Goal: Information Seeking & Learning: Check status

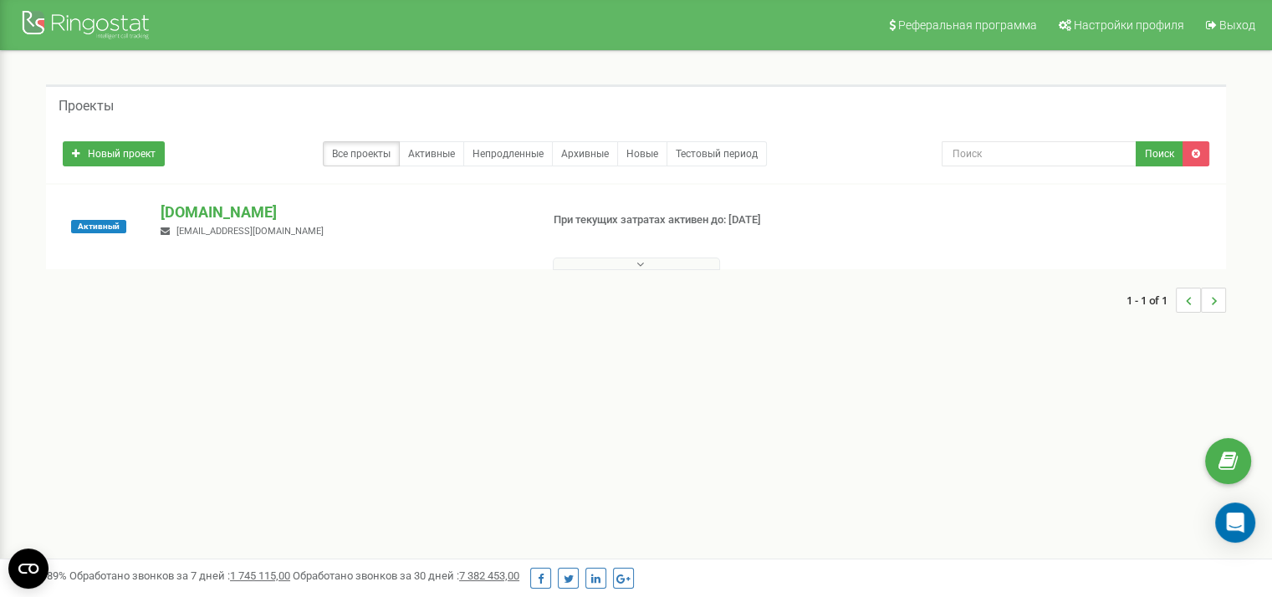
click at [590, 271] on div "1 - 1 of 1" at bounding box center [636, 300] width 1180 height 59
click at [684, 258] on button at bounding box center [636, 264] width 167 height 13
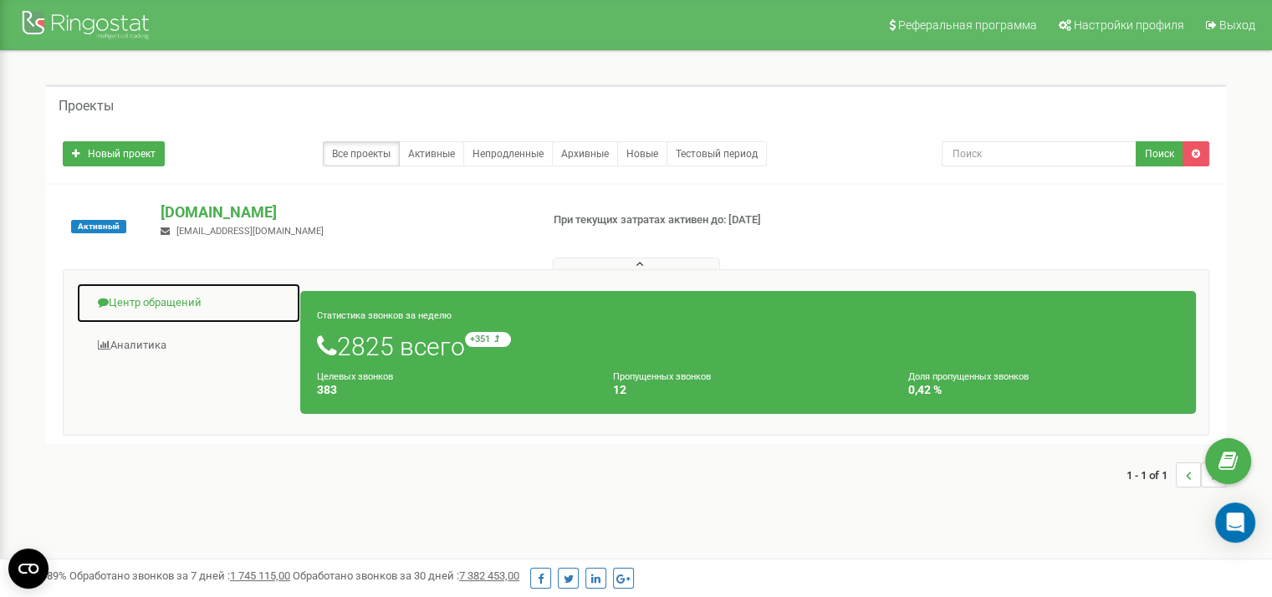
click at [140, 300] on link "Центр обращений" at bounding box center [188, 303] width 225 height 41
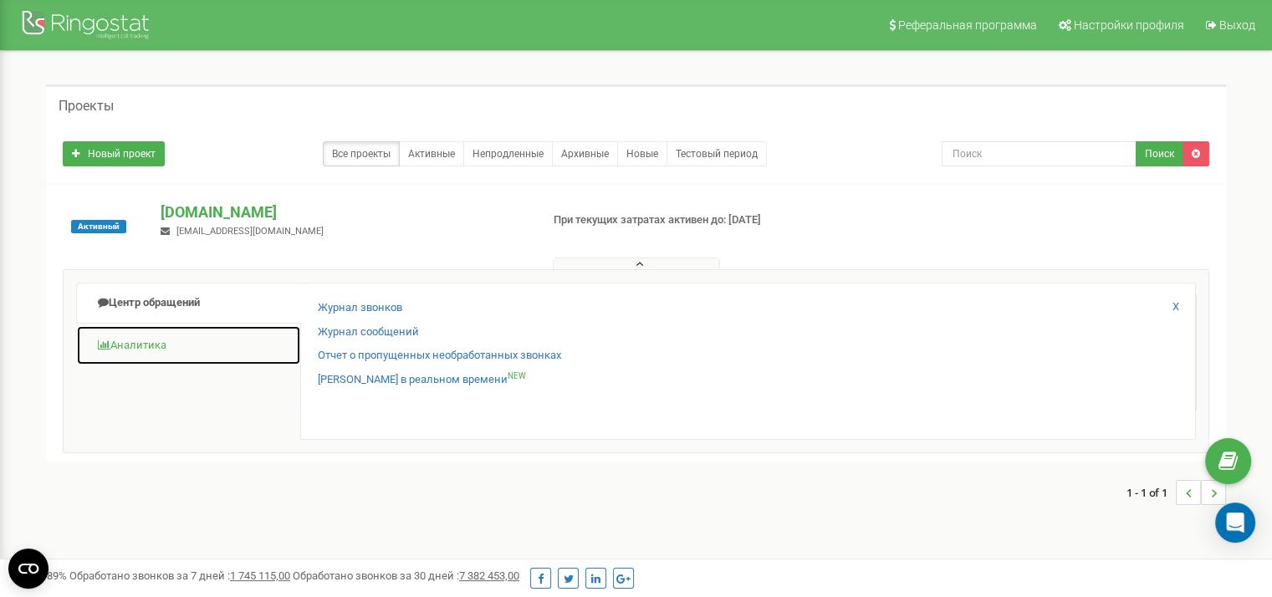
click at [155, 347] on link "Аналитика" at bounding box center [188, 345] width 225 height 41
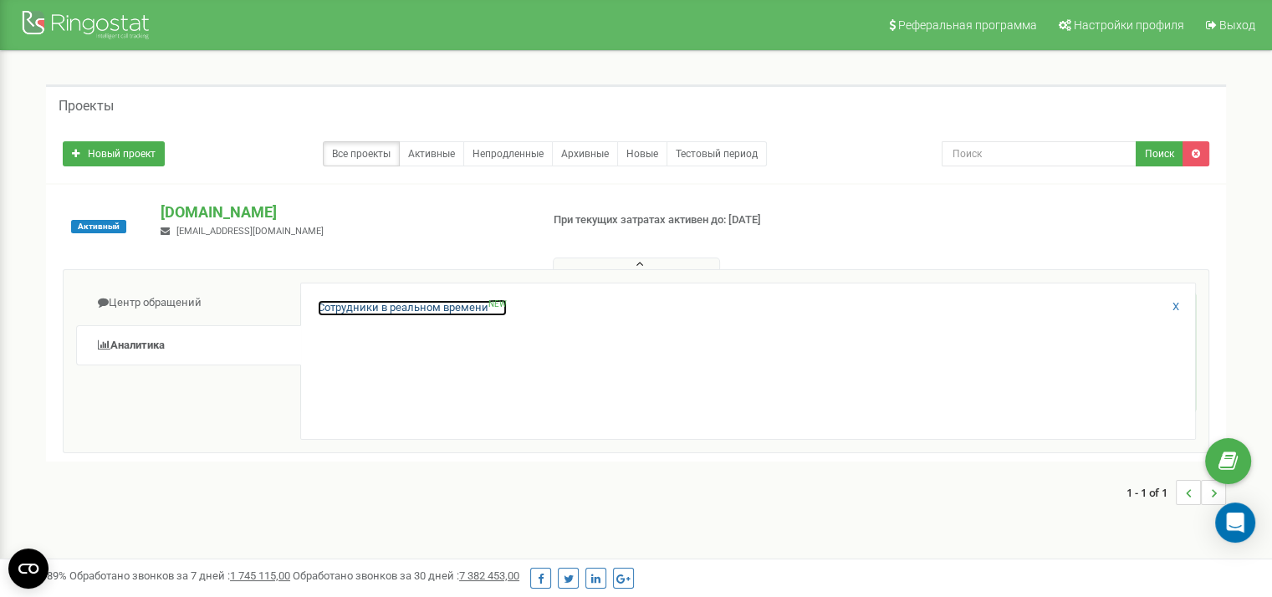
click at [344, 309] on link "Сотрудники в реальном времени NEW" at bounding box center [412, 308] width 189 height 16
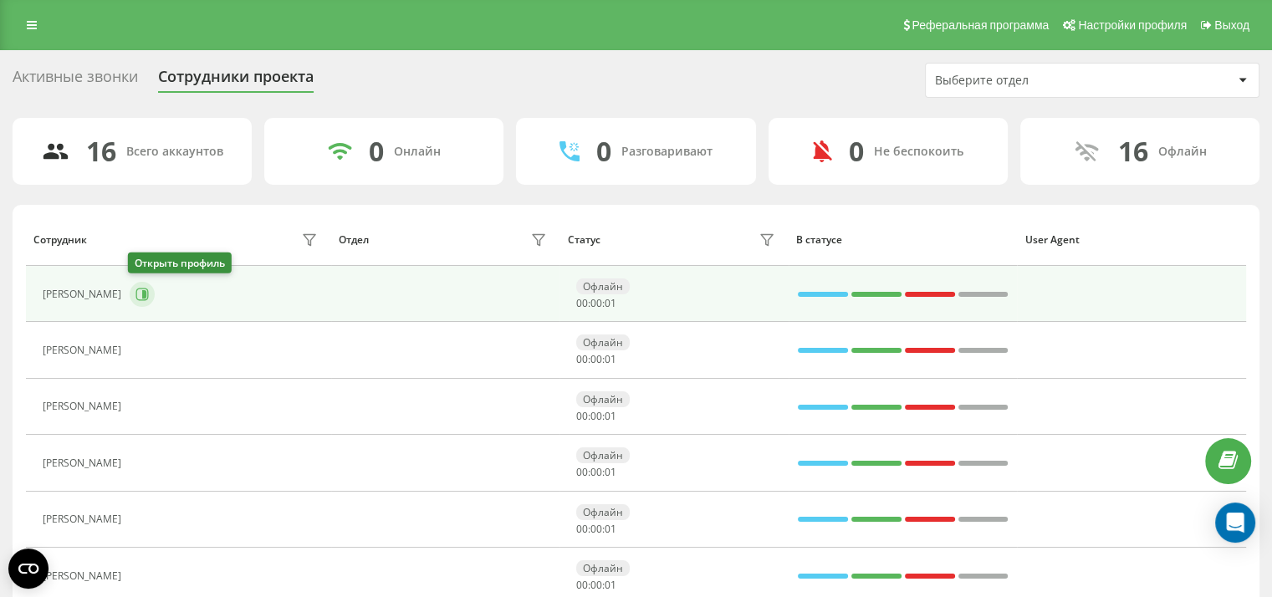
click at [136, 293] on icon at bounding box center [141, 294] width 13 height 13
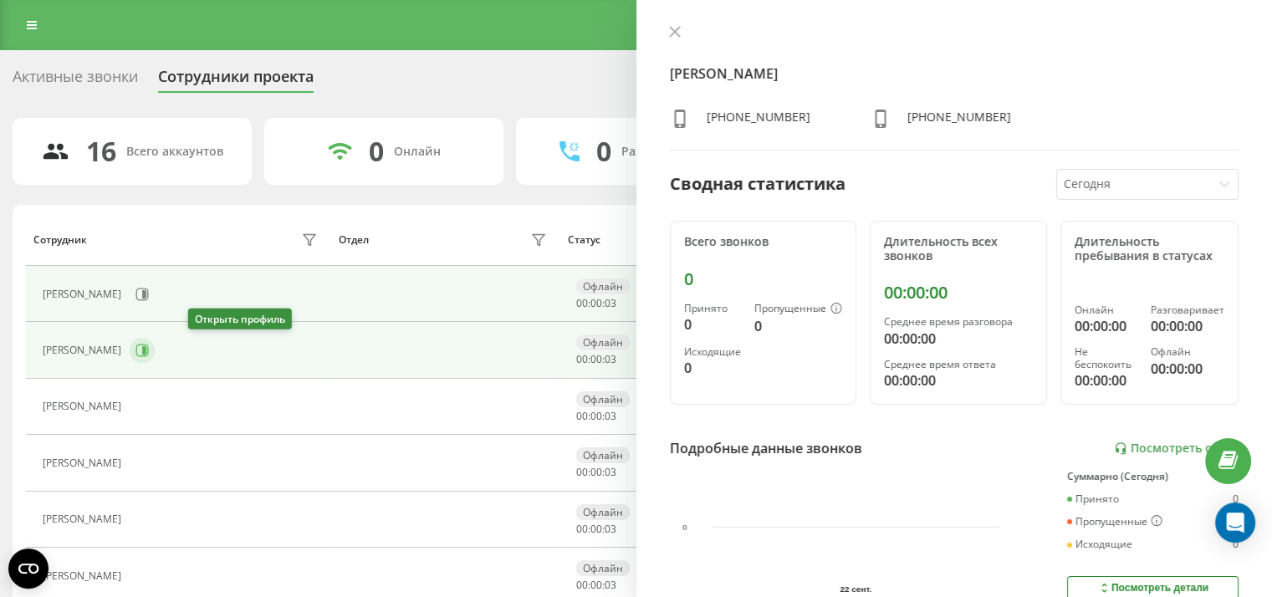
click at [149, 350] on icon at bounding box center [141, 350] width 13 height 13
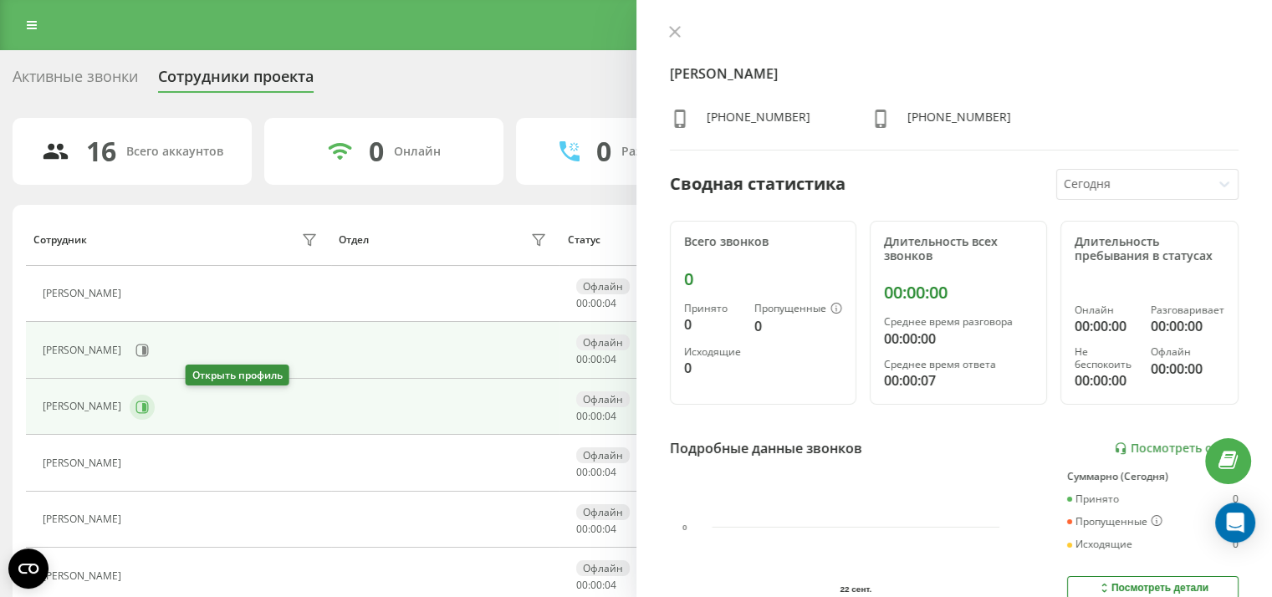
click at [149, 410] on icon at bounding box center [141, 406] width 13 height 13
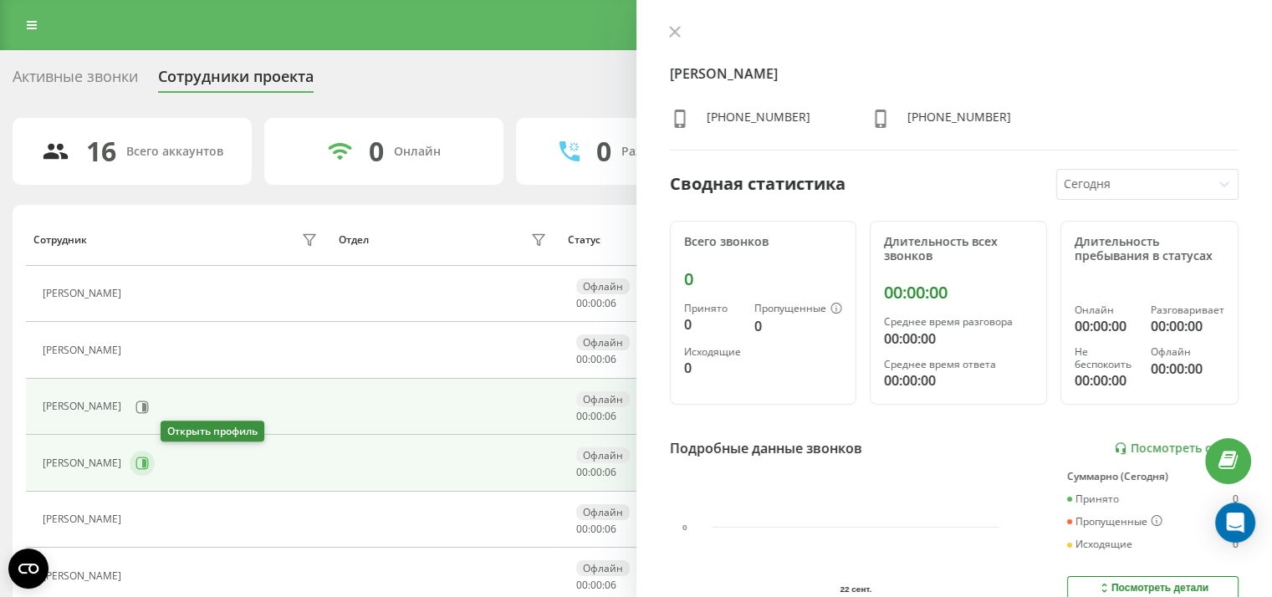
click at [149, 464] on icon at bounding box center [141, 462] width 13 height 13
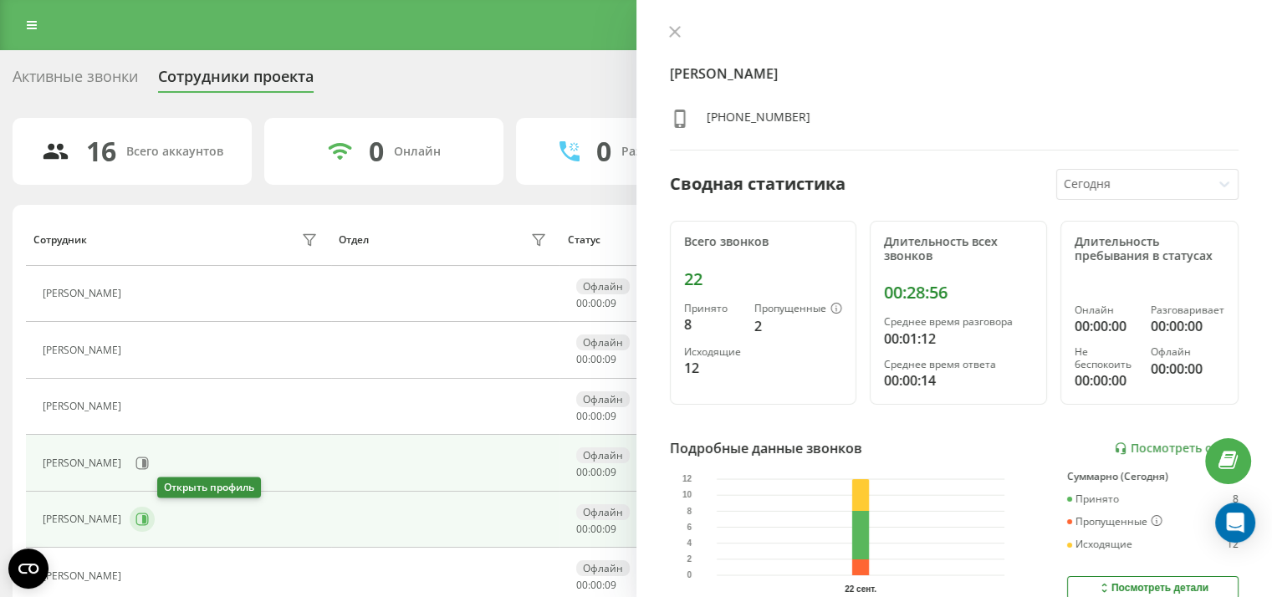
click at [146, 520] on icon at bounding box center [144, 519] width 4 height 8
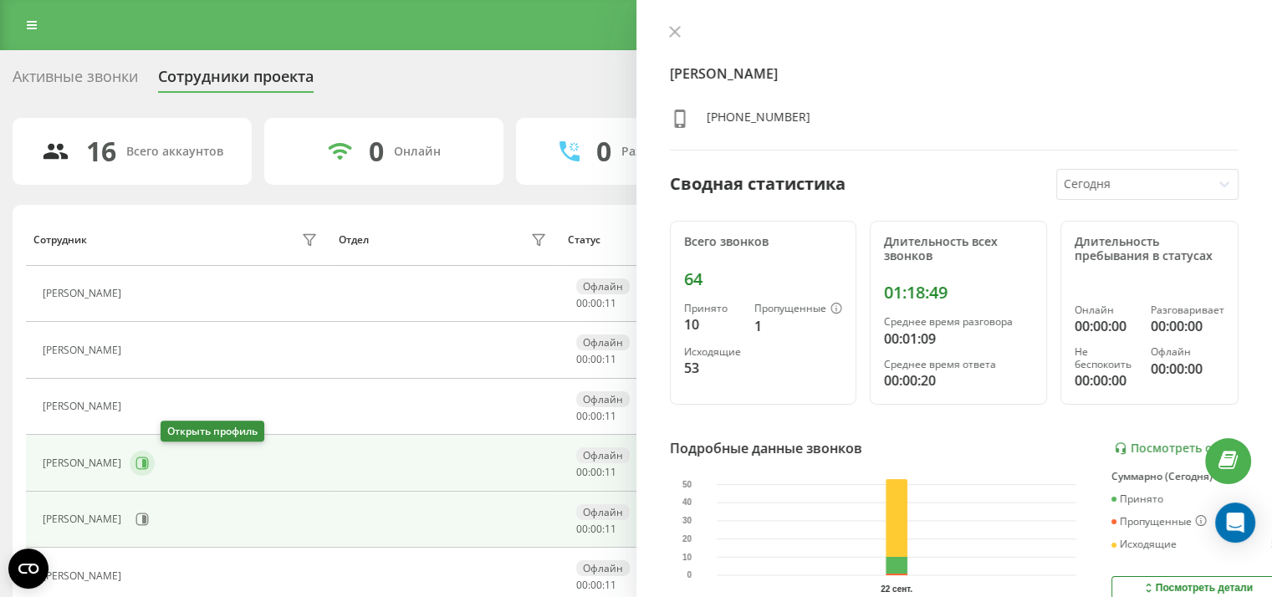
click at [149, 461] on icon at bounding box center [142, 462] width 13 height 13
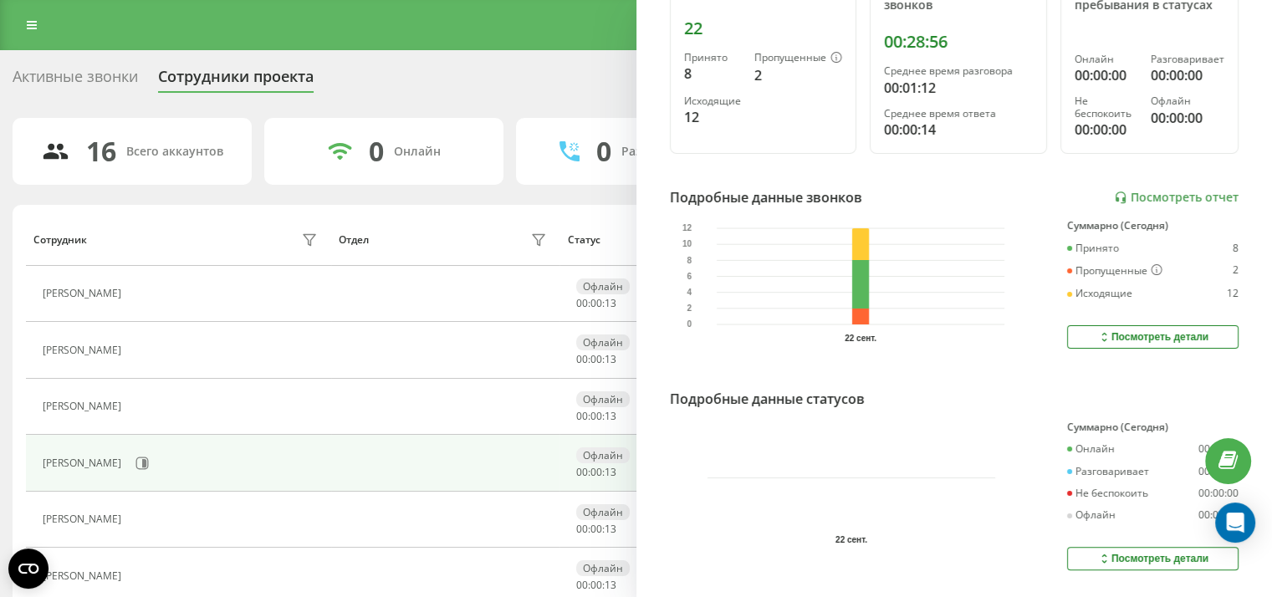
scroll to position [167, 0]
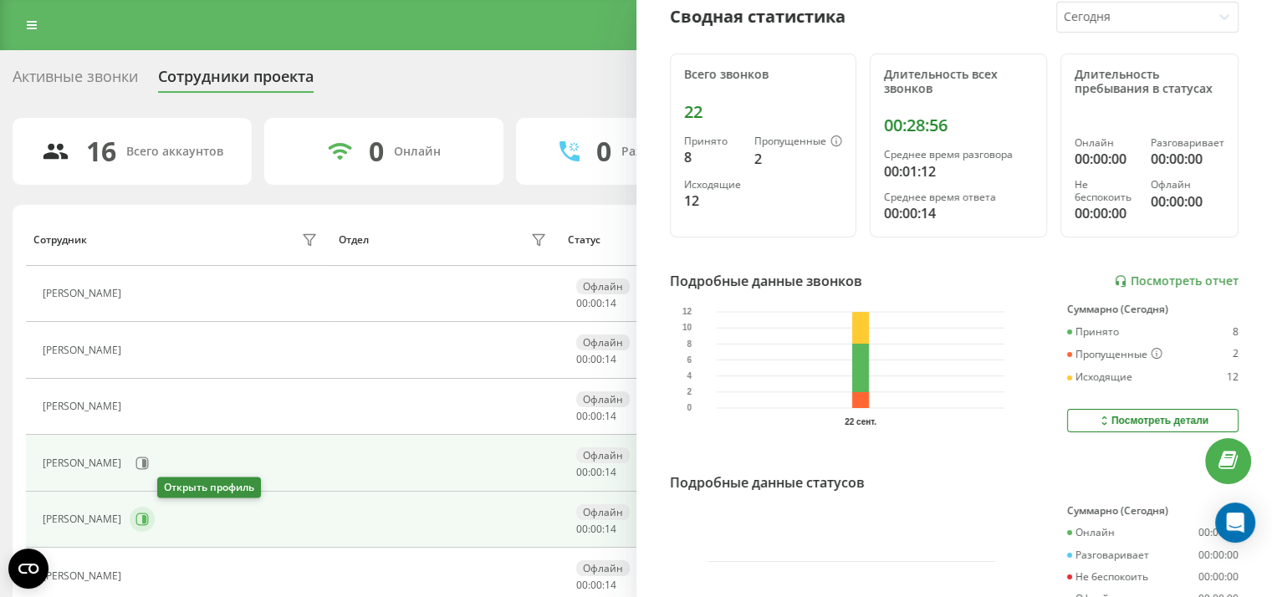
click at [149, 516] on icon at bounding box center [141, 519] width 13 height 13
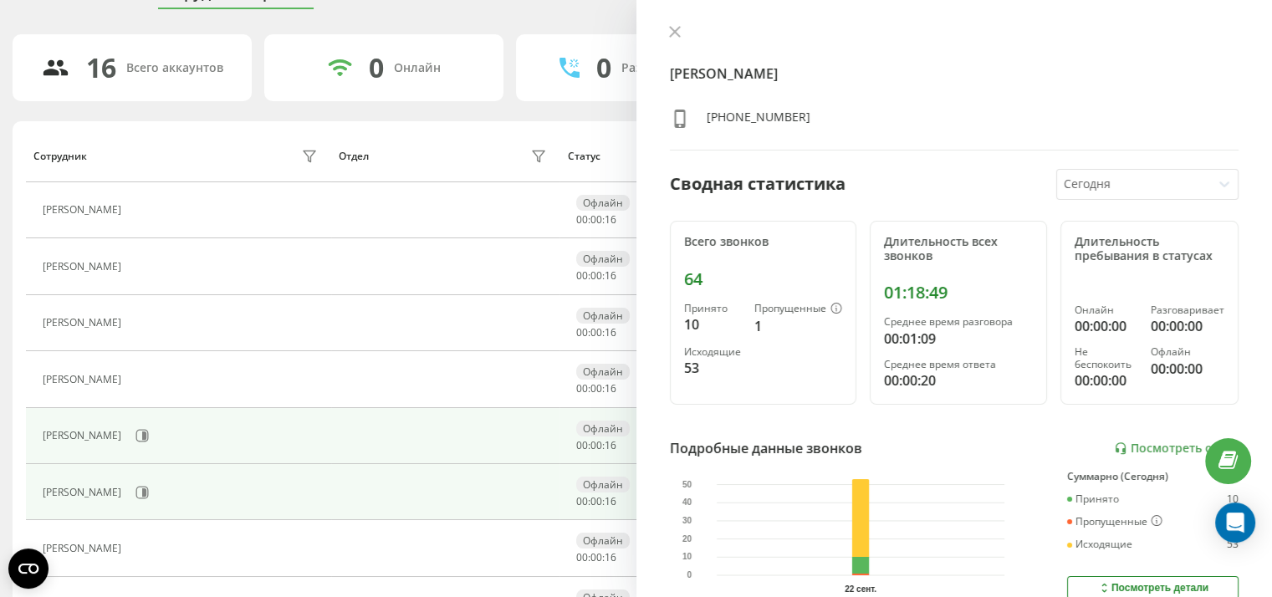
scroll to position [167, 0]
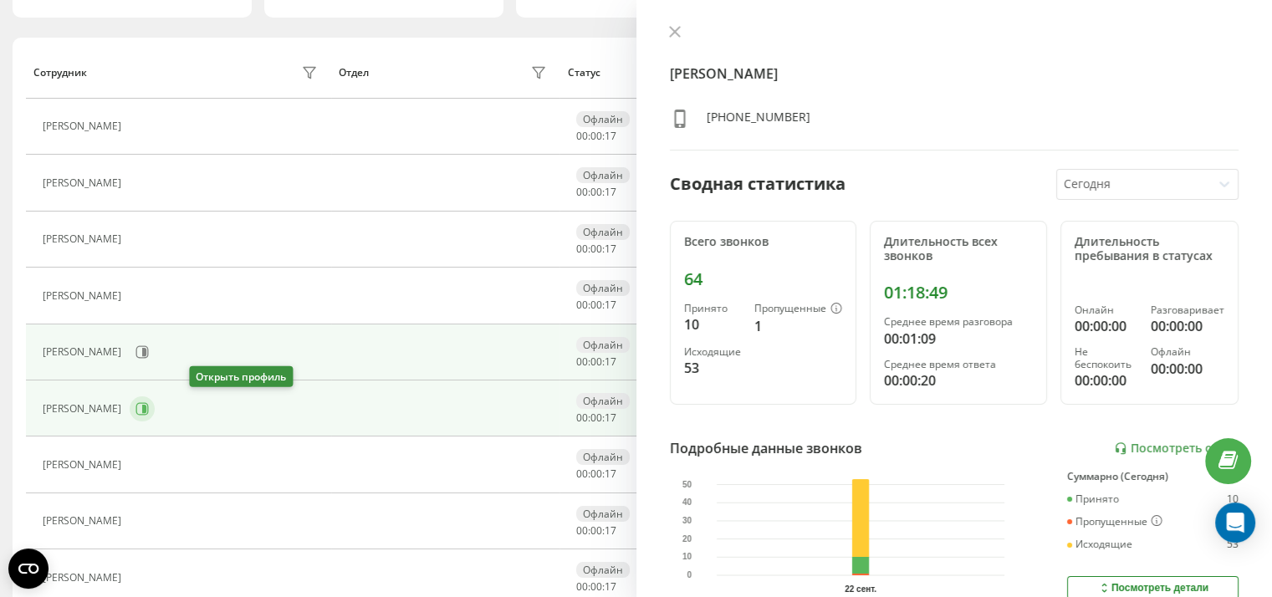
click at [149, 408] on icon at bounding box center [141, 408] width 13 height 13
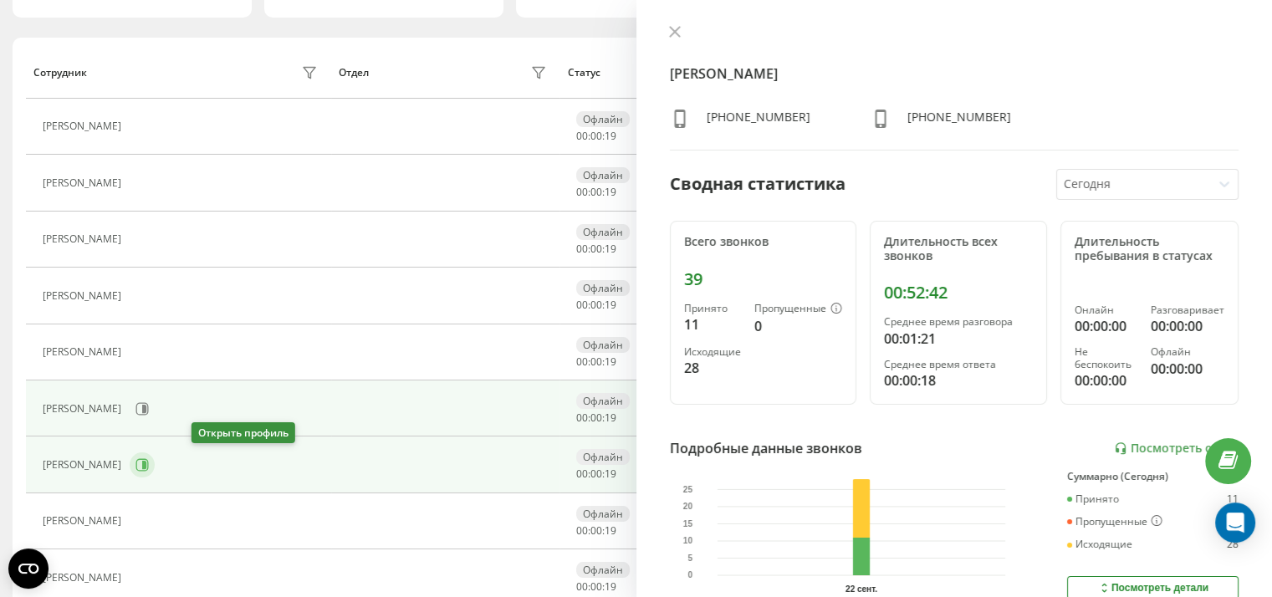
click at [149, 461] on icon at bounding box center [141, 464] width 13 height 13
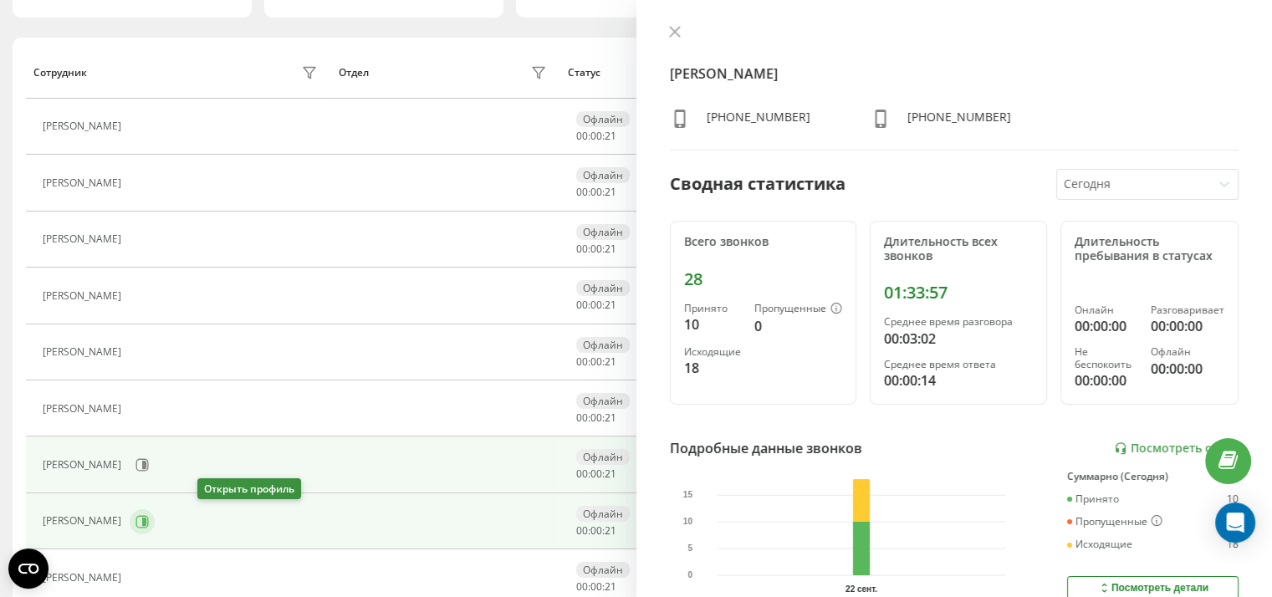
click at [149, 521] on icon at bounding box center [141, 521] width 13 height 13
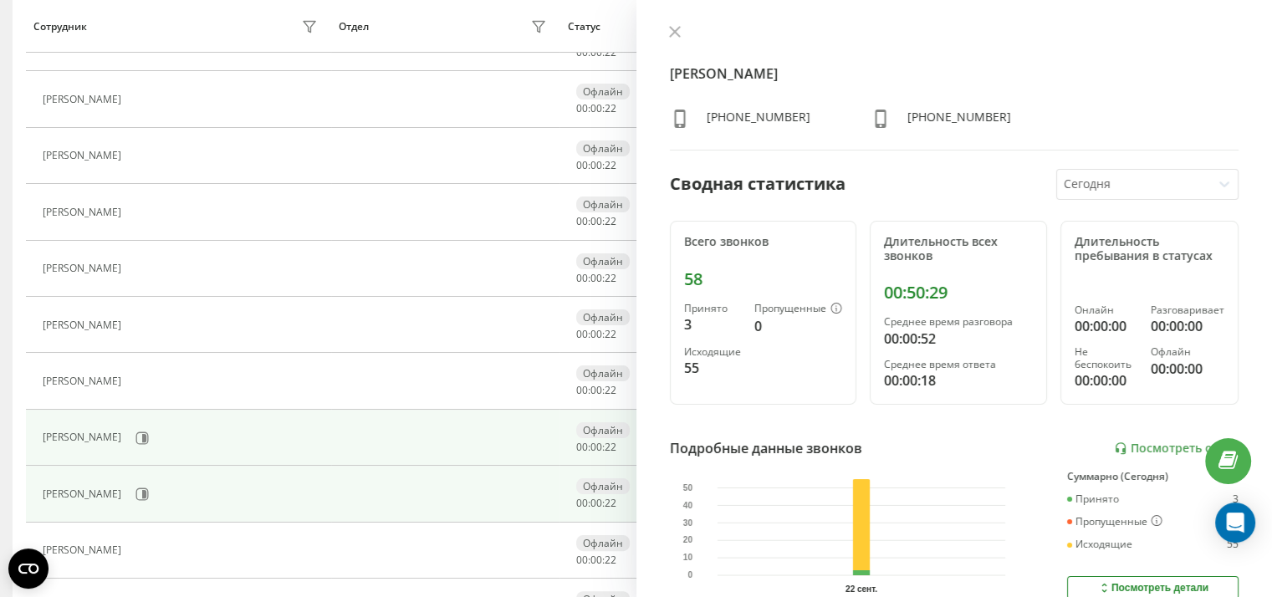
scroll to position [334, 0]
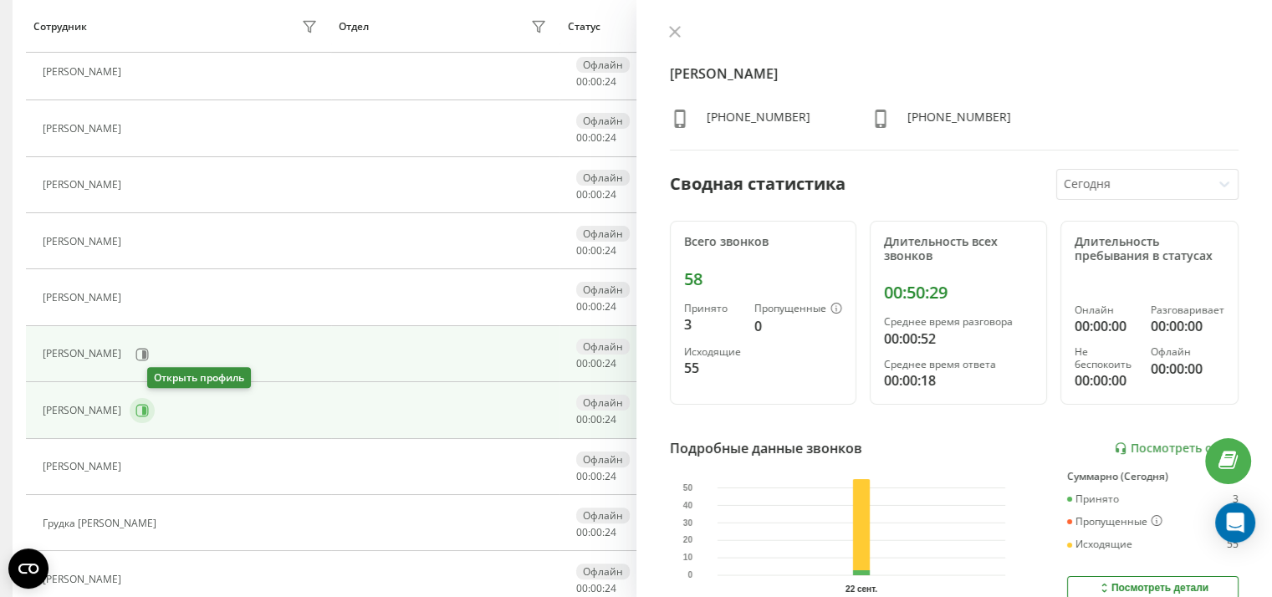
click at [149, 411] on icon at bounding box center [141, 410] width 13 height 13
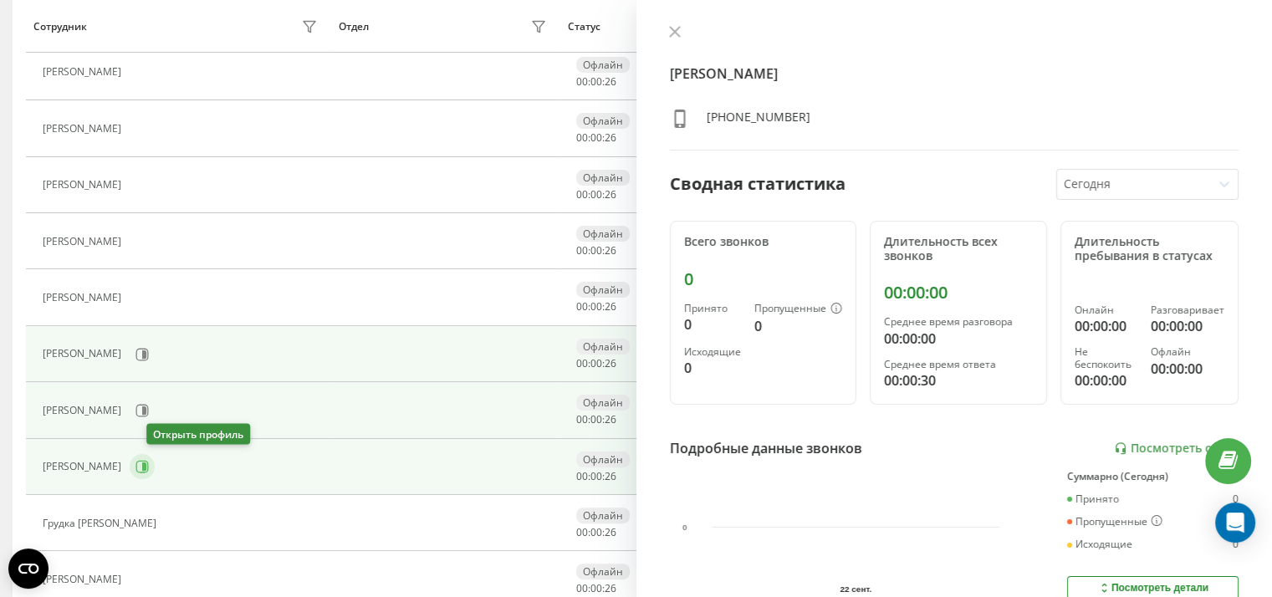
click at [149, 467] on icon at bounding box center [141, 466] width 13 height 13
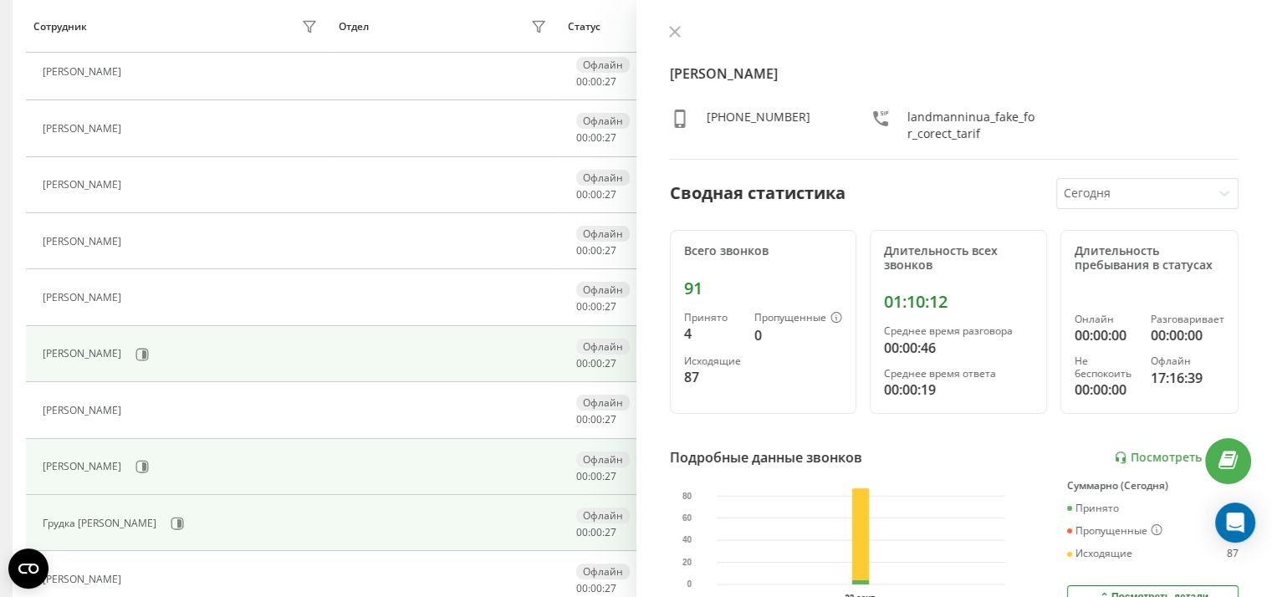
click at [207, 526] on div "Грудка [PERSON_NAME]" at bounding box center [182, 523] width 279 height 28
click at [184, 521] on icon at bounding box center [177, 523] width 13 height 13
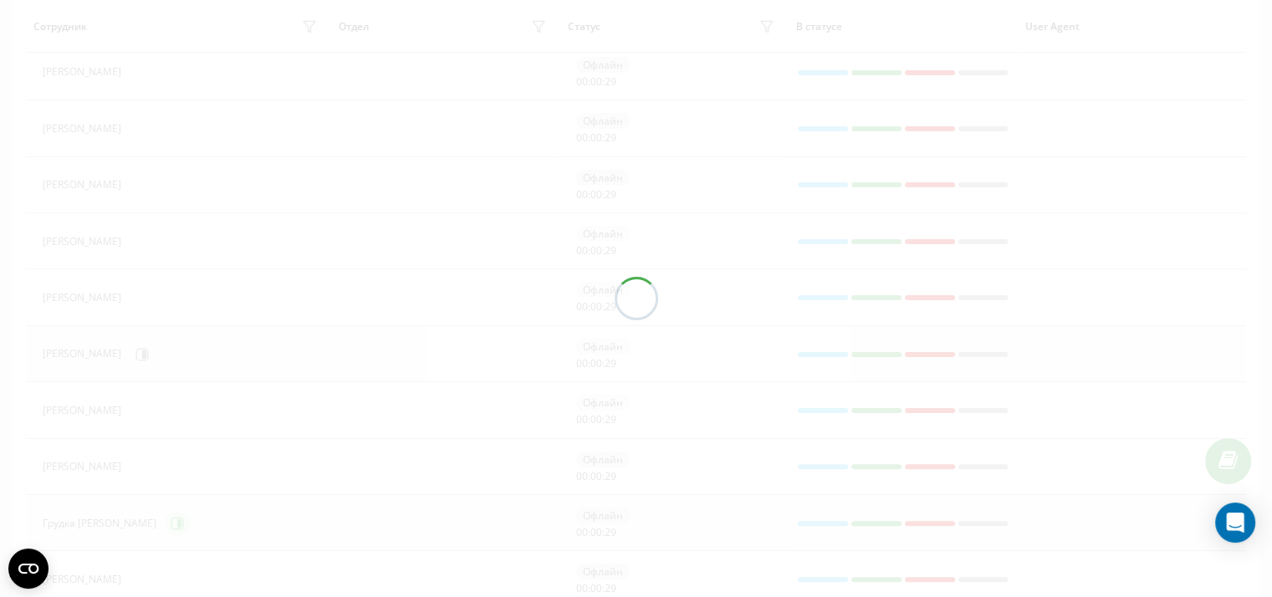
scroll to position [502, 0]
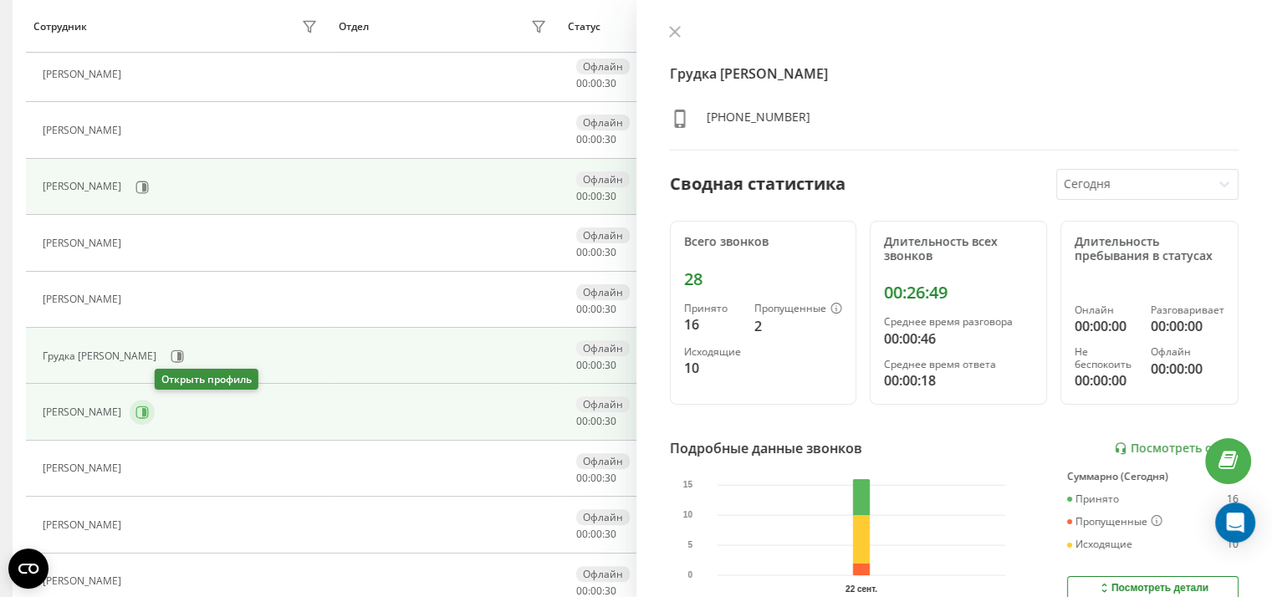
click at [149, 412] on icon at bounding box center [141, 411] width 13 height 13
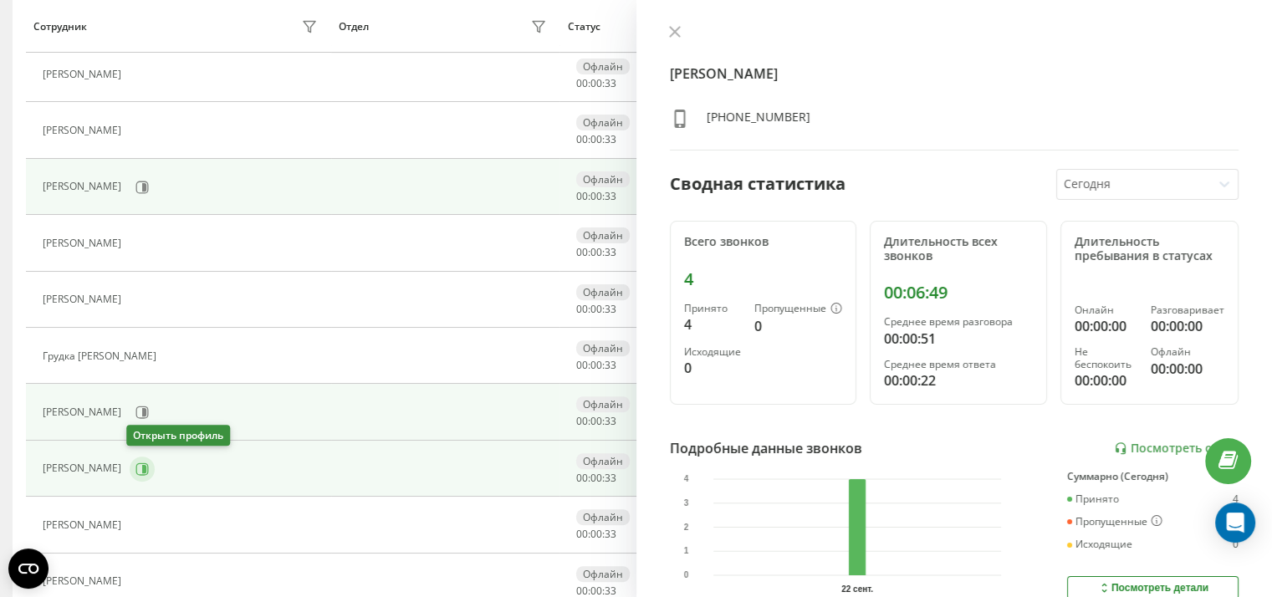
click at [143, 464] on icon at bounding box center [144, 468] width 4 height 8
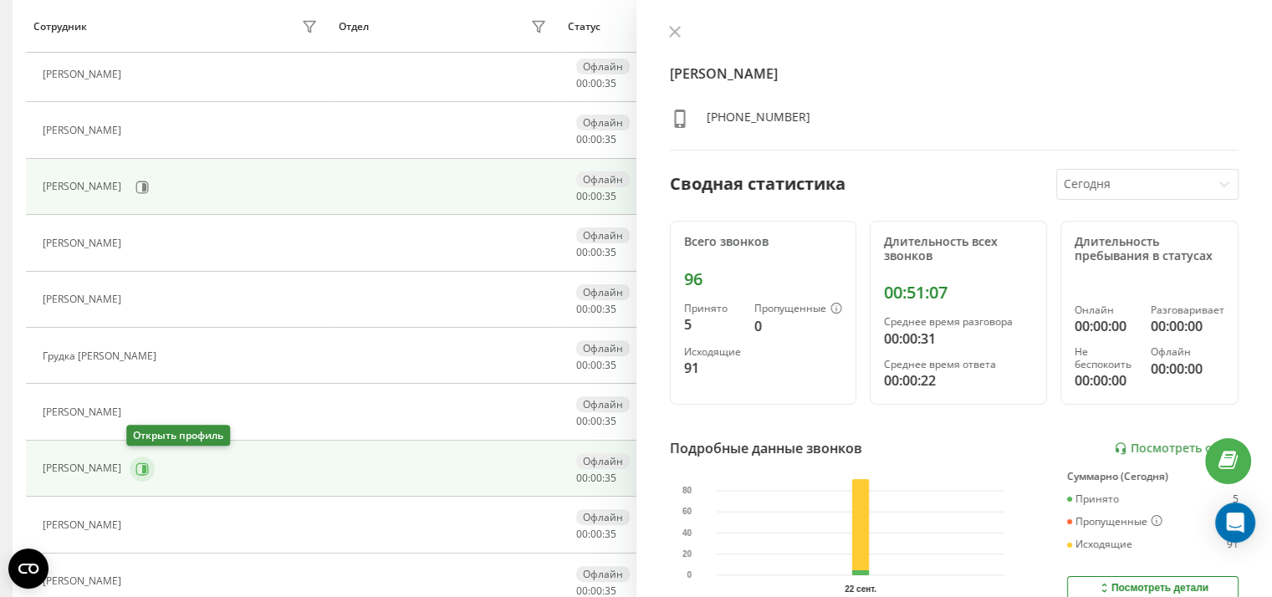
scroll to position [630, 0]
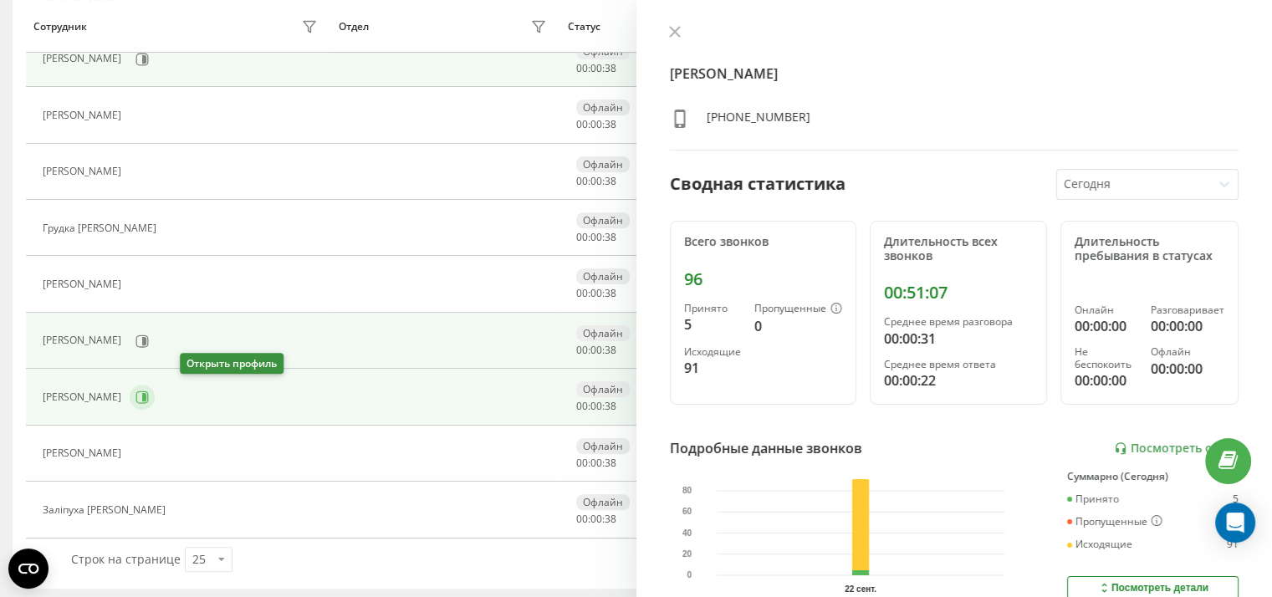
click at [149, 391] on icon at bounding box center [141, 396] width 13 height 13
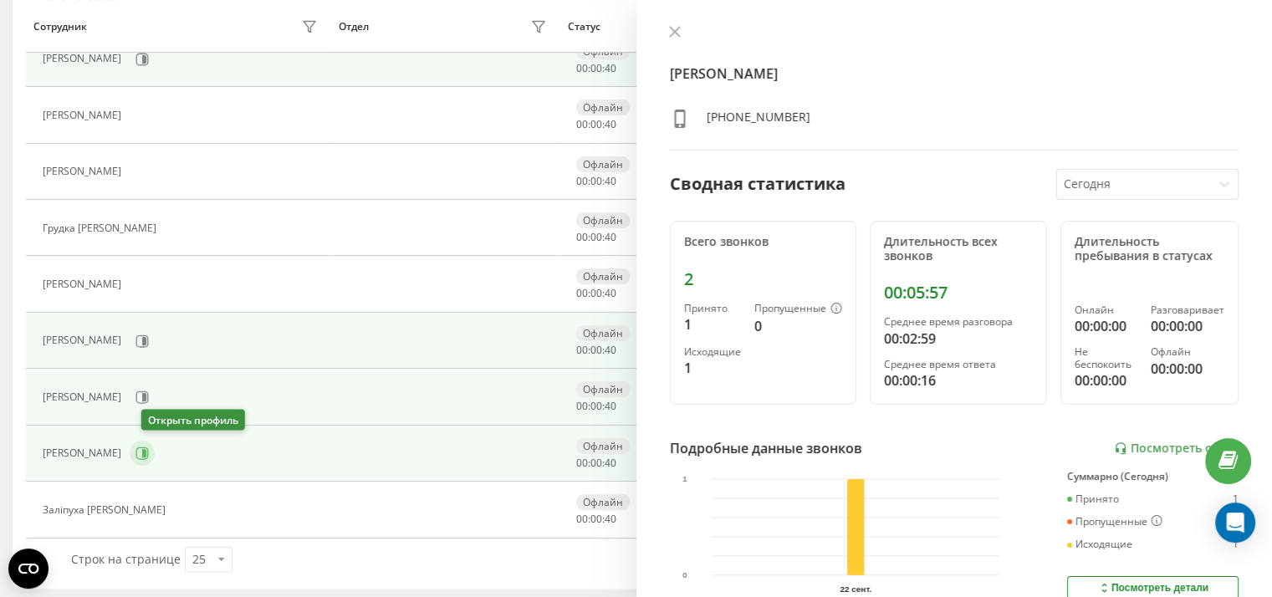
click at [146, 449] on icon at bounding box center [144, 453] width 4 height 8
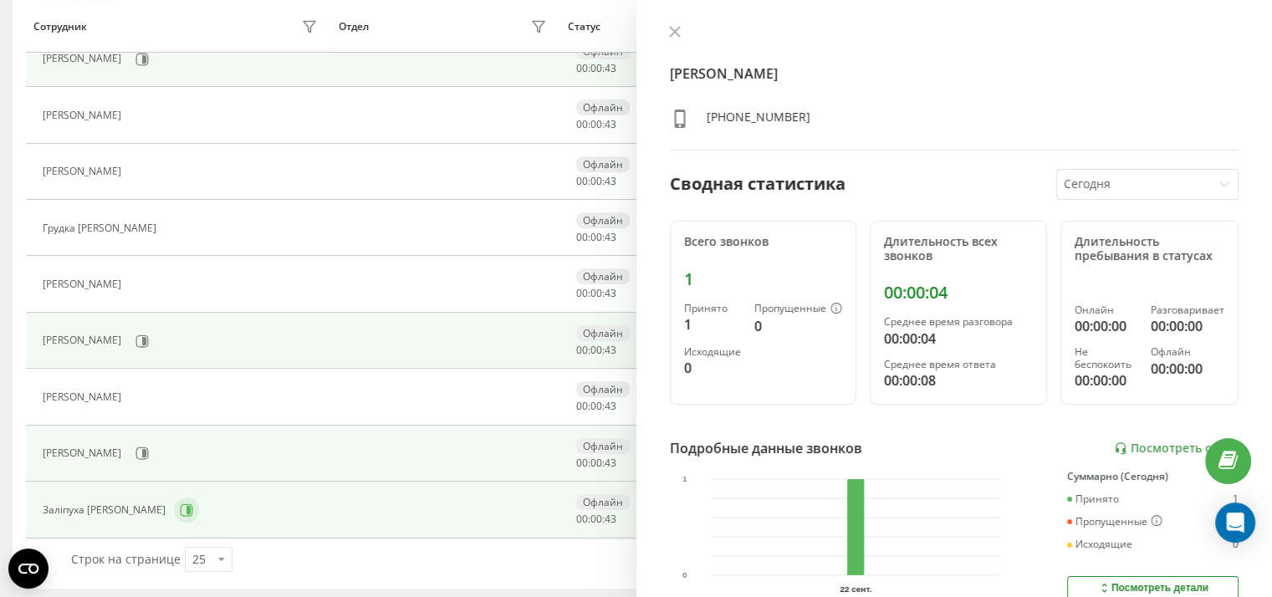
click at [188, 506] on icon at bounding box center [188, 510] width 4 height 8
